Goal: Navigation & Orientation: Find specific page/section

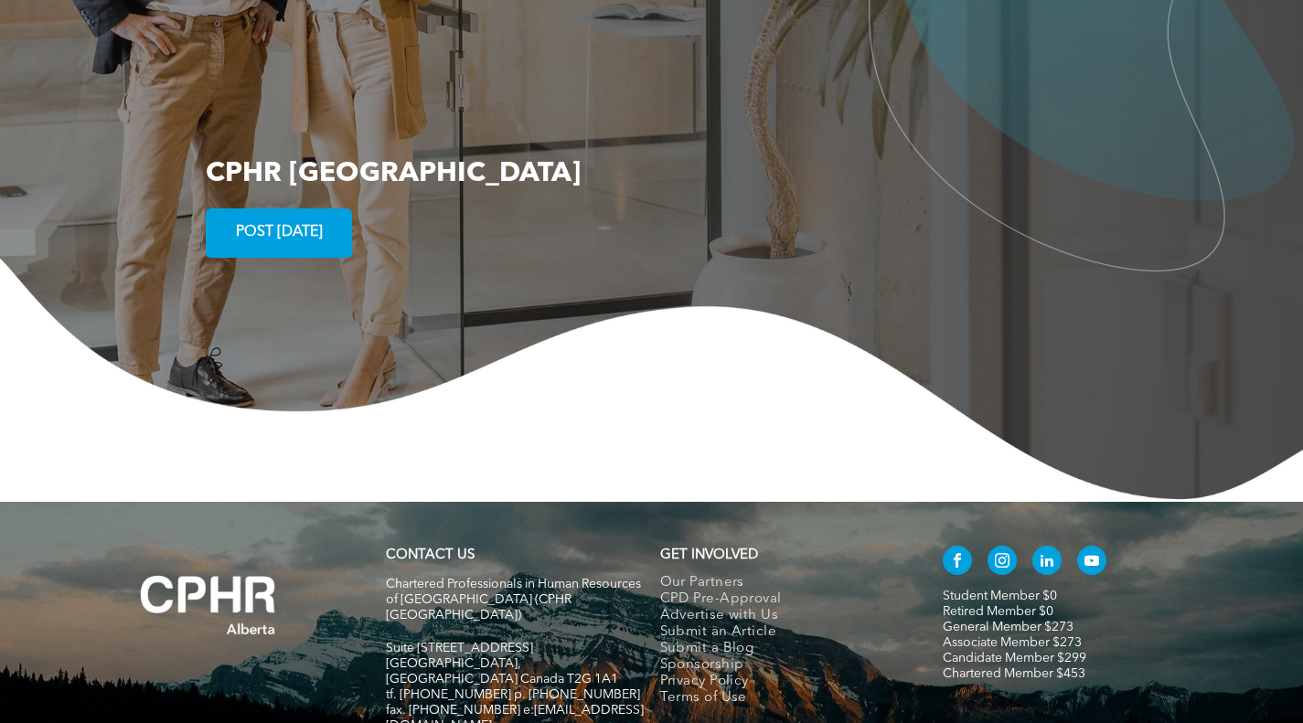
scroll to position [3331, 0]
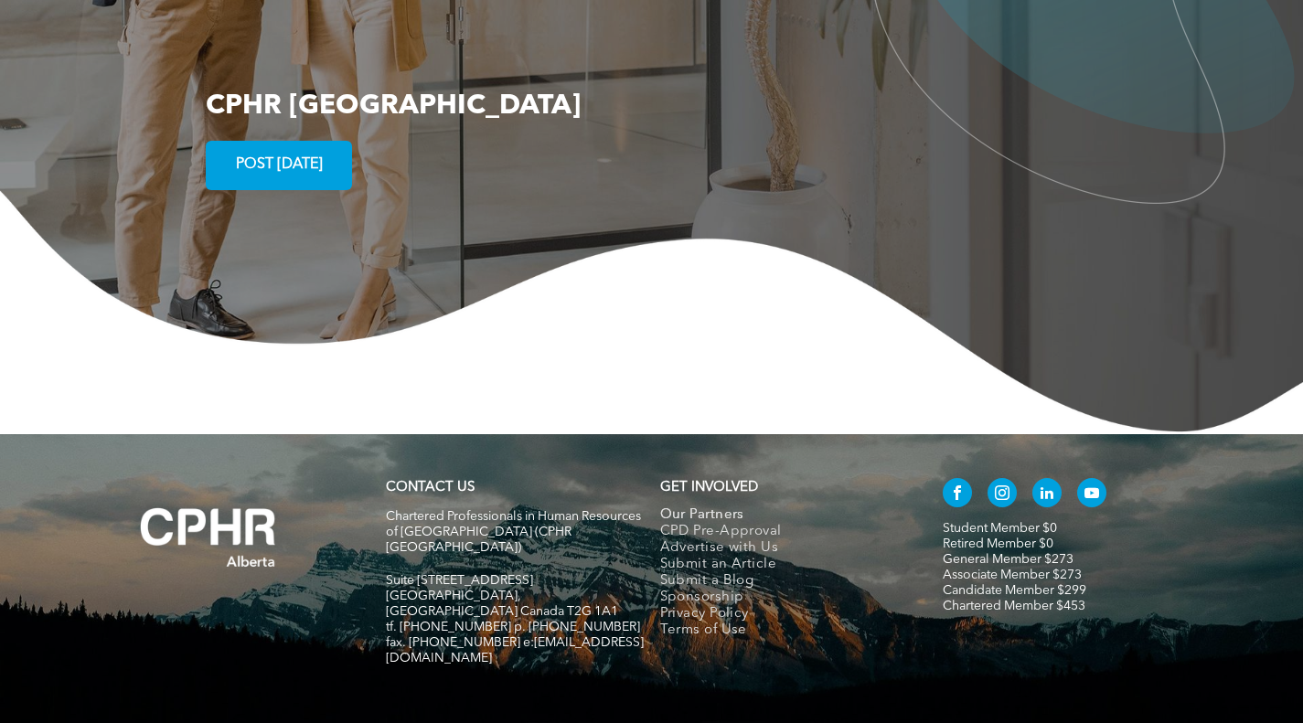
click at [729, 507] on span "Our Partners" at bounding box center [702, 515] width 84 height 16
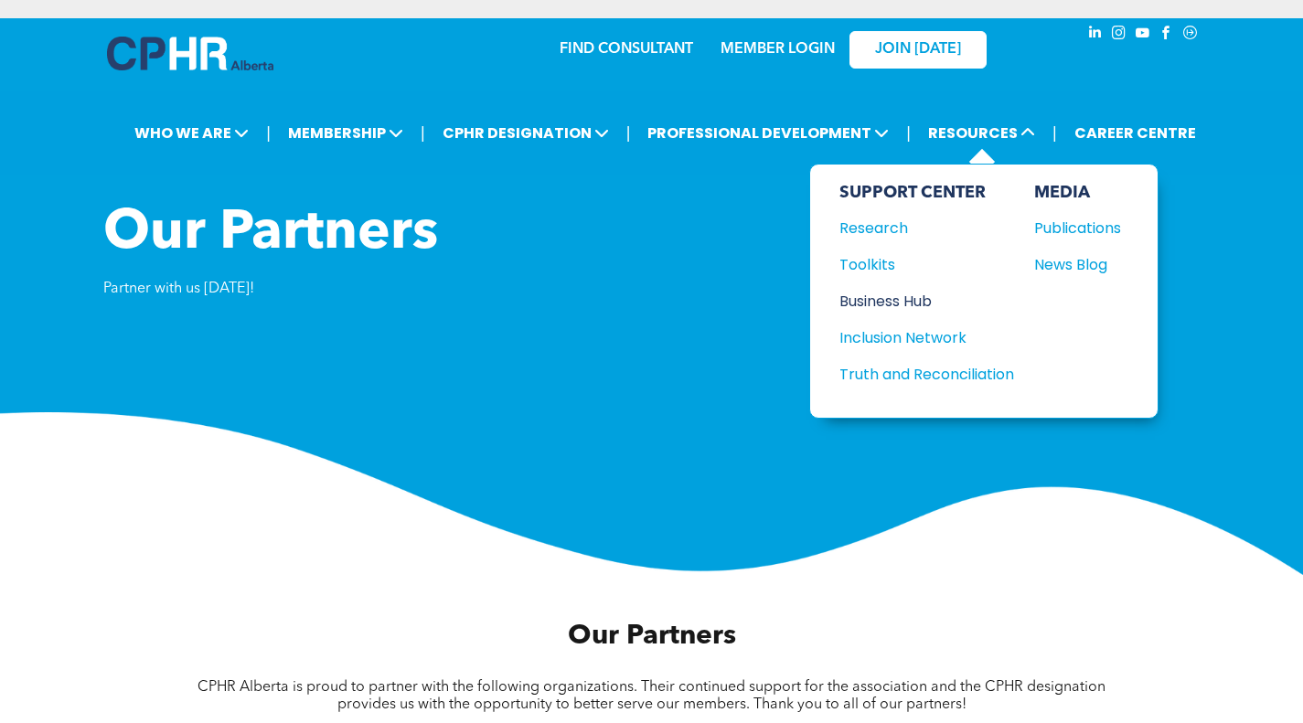
click at [901, 299] on div "Business Hub" at bounding box center [917, 301] width 157 height 23
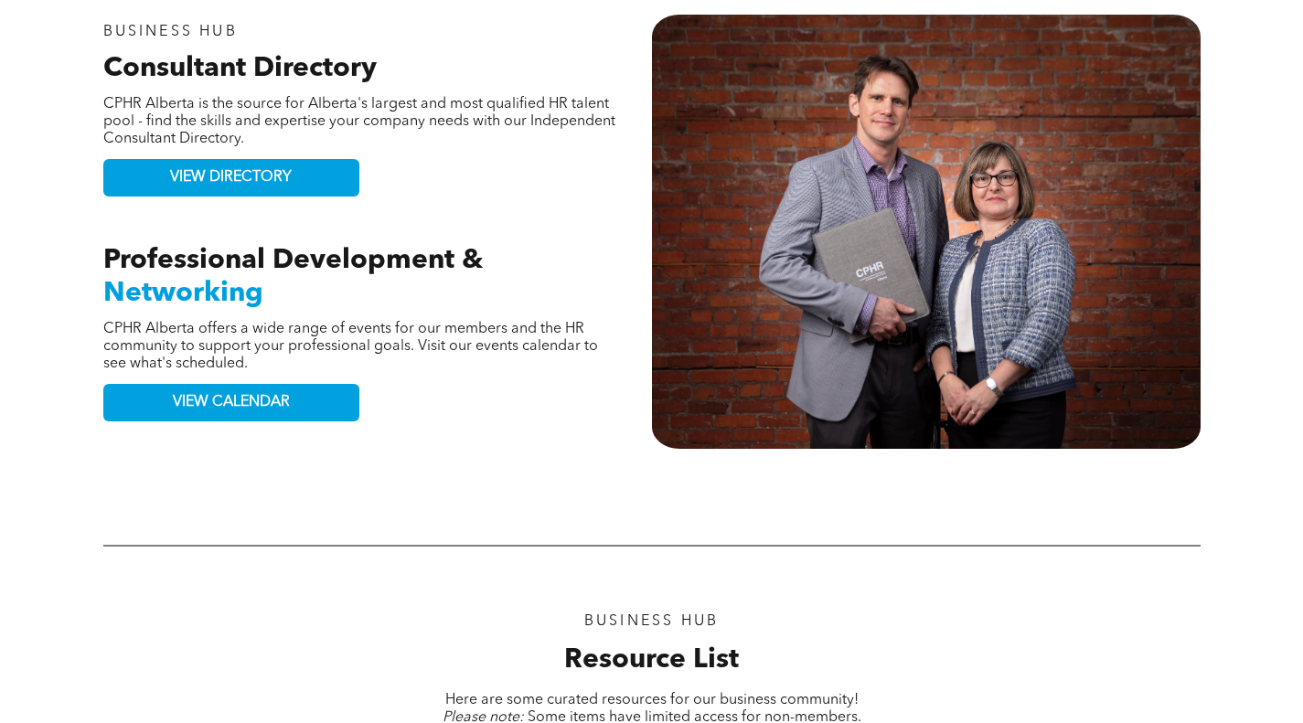
scroll to position [784, 0]
